Goal: Task Accomplishment & Management: Manage account settings

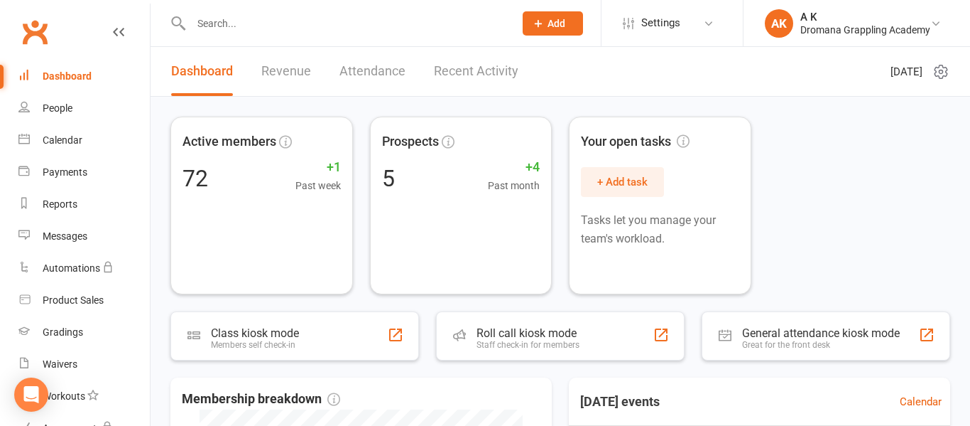
click at [459, 67] on link "Recent Activity" at bounding box center [476, 71] width 85 height 49
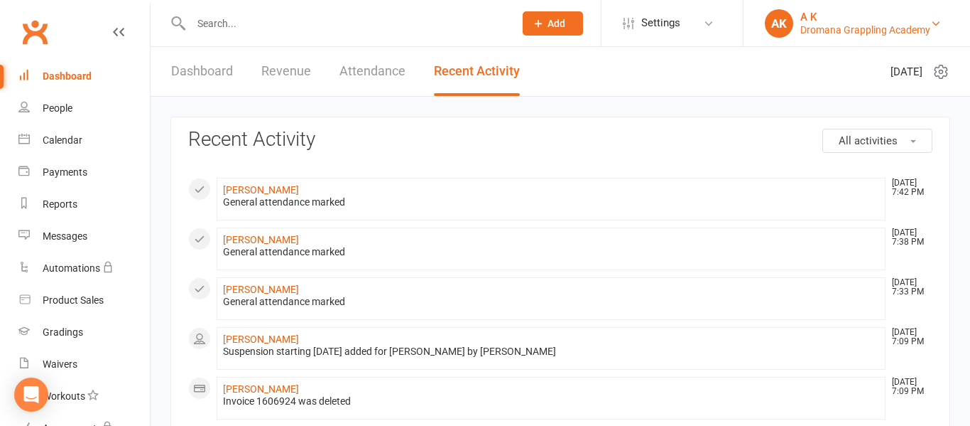
click at [869, 18] on div "A K" at bounding box center [866, 17] width 130 height 13
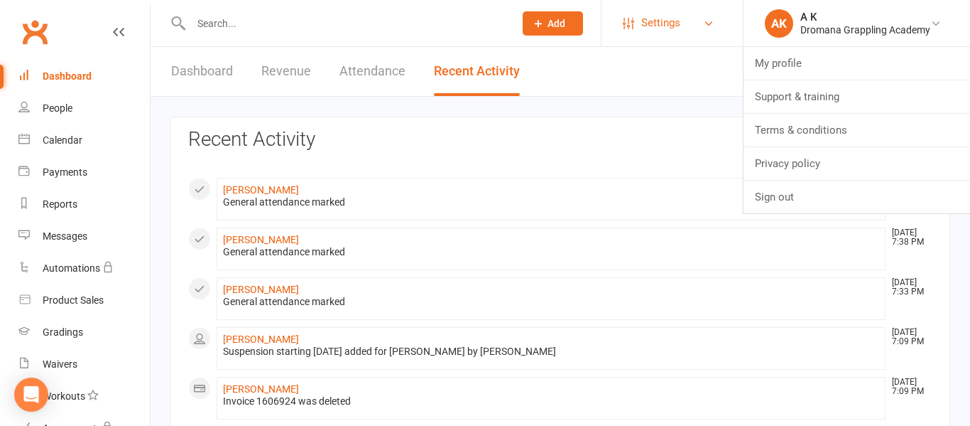
click at [648, 23] on span "Settings" at bounding box center [660, 23] width 39 height 32
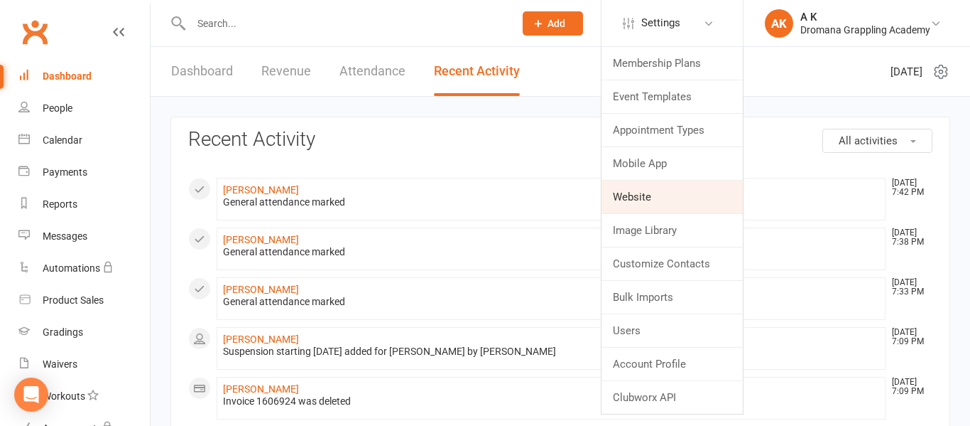
click at [624, 196] on link "Website" at bounding box center [672, 196] width 141 height 33
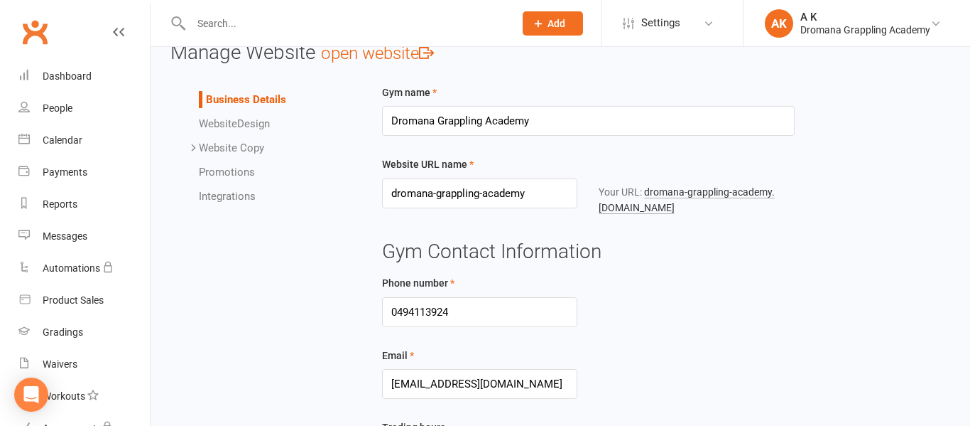
scroll to position [27, 0]
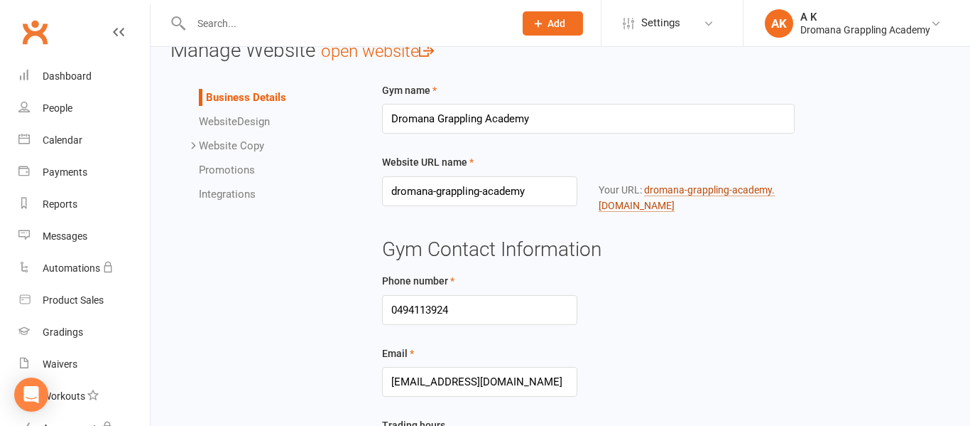
click at [658, 209] on link "dromana-grappling-academy .clubworx.com" at bounding box center [687, 198] width 176 height 28
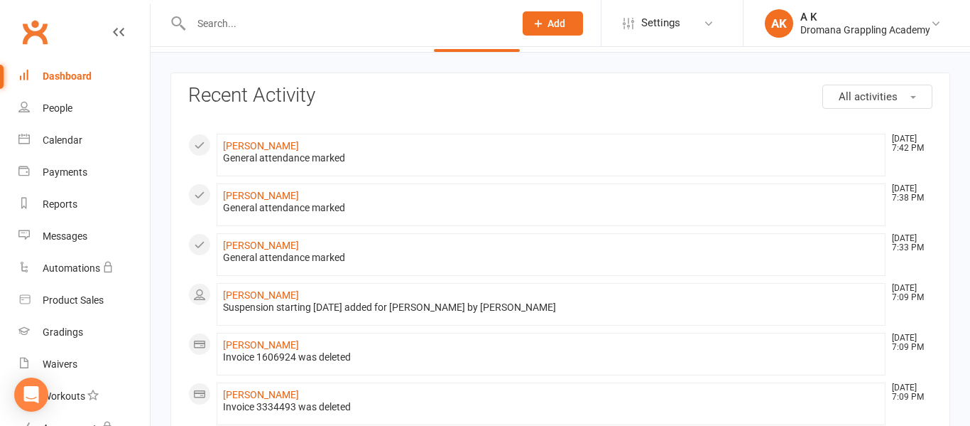
click at [43, 72] on div "Dashboard" at bounding box center [67, 75] width 49 height 11
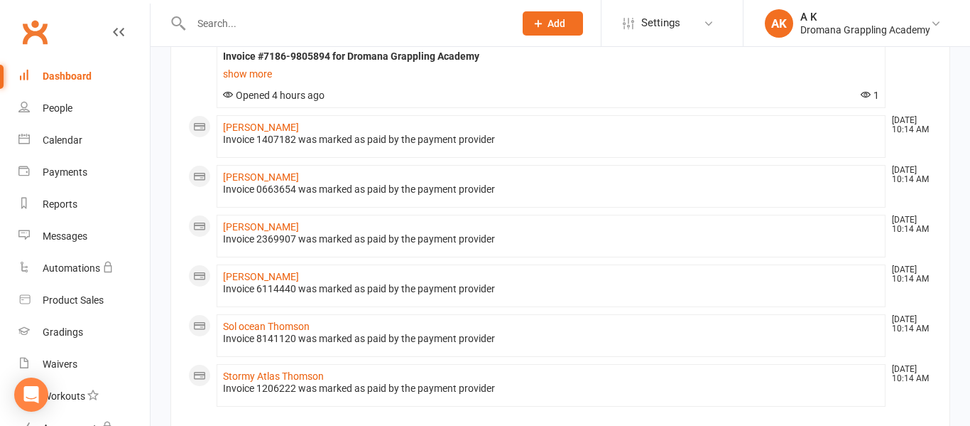
scroll to position [1075, 0]
click at [269, 177] on link "[PERSON_NAME]" at bounding box center [261, 175] width 76 height 11
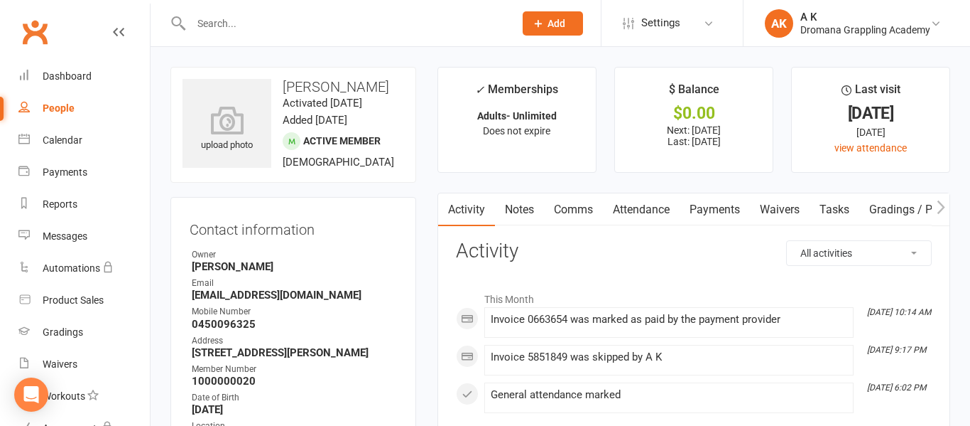
click at [712, 207] on link "Payments" at bounding box center [715, 209] width 70 height 33
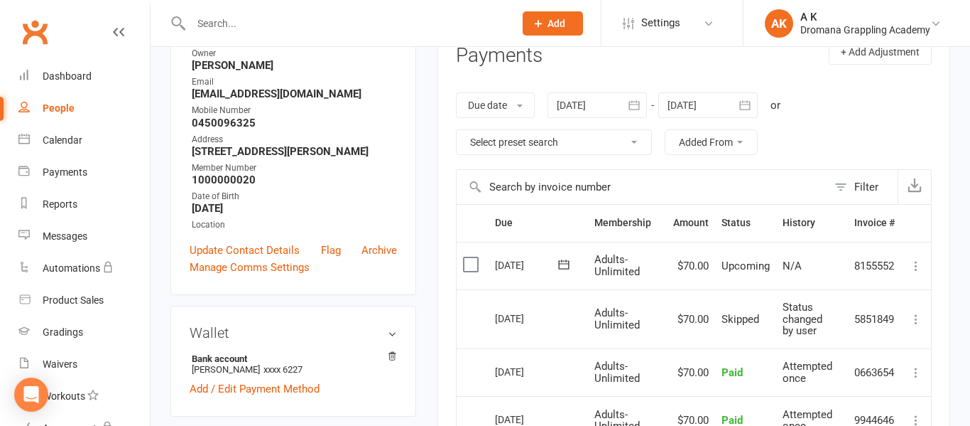
scroll to position [116, 0]
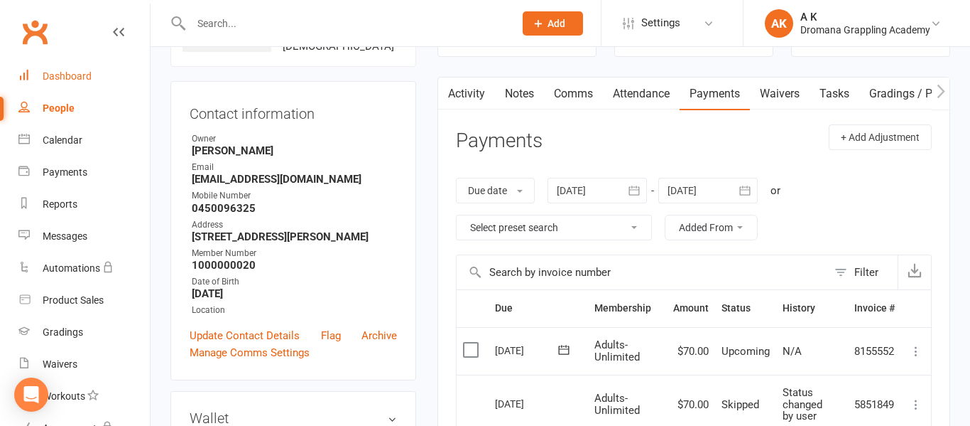
click at [81, 78] on div "Dashboard" at bounding box center [67, 75] width 49 height 11
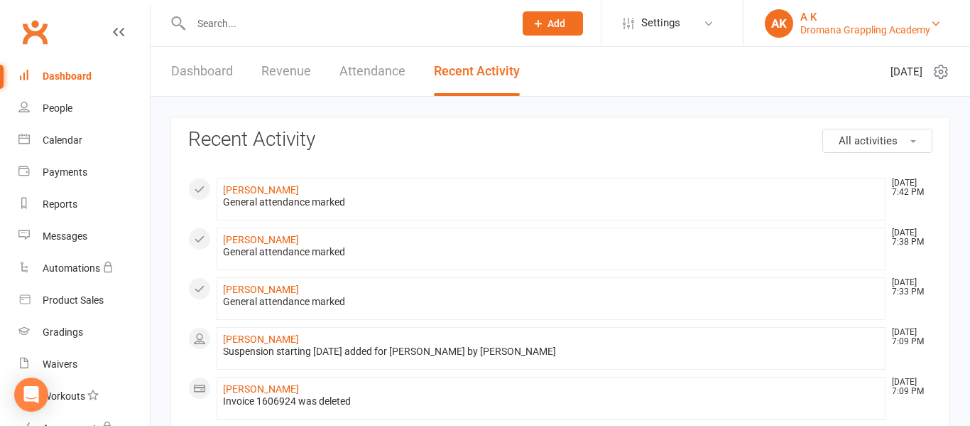
click at [873, 26] on div "Dromana Grappling Academy" at bounding box center [866, 29] width 130 height 13
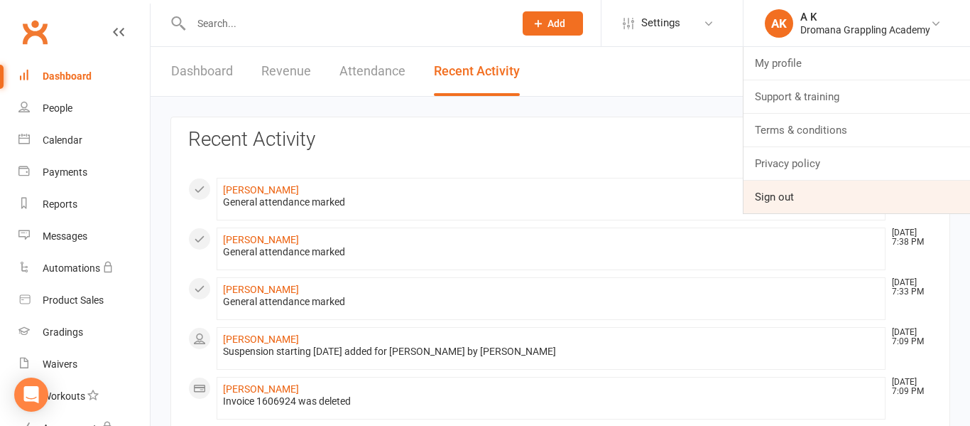
click at [788, 195] on link "Sign out" at bounding box center [857, 196] width 227 height 33
